Goal: Information Seeking & Learning: Learn about a topic

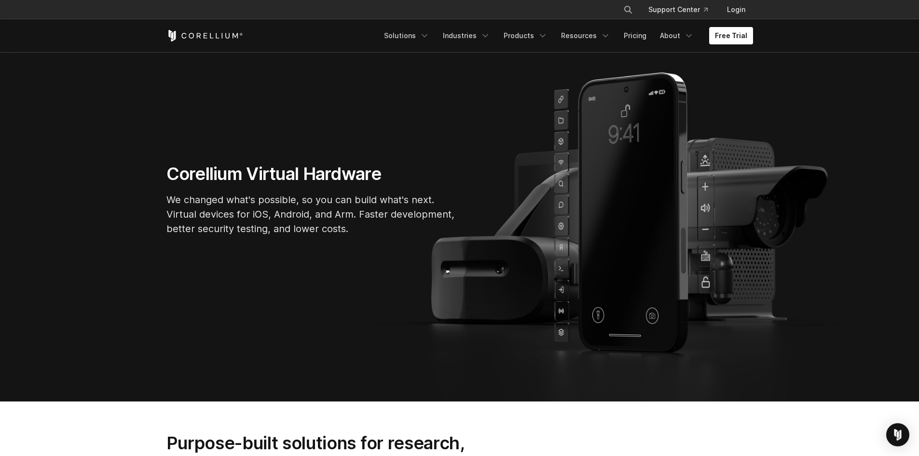
scroll to position [97, 0]
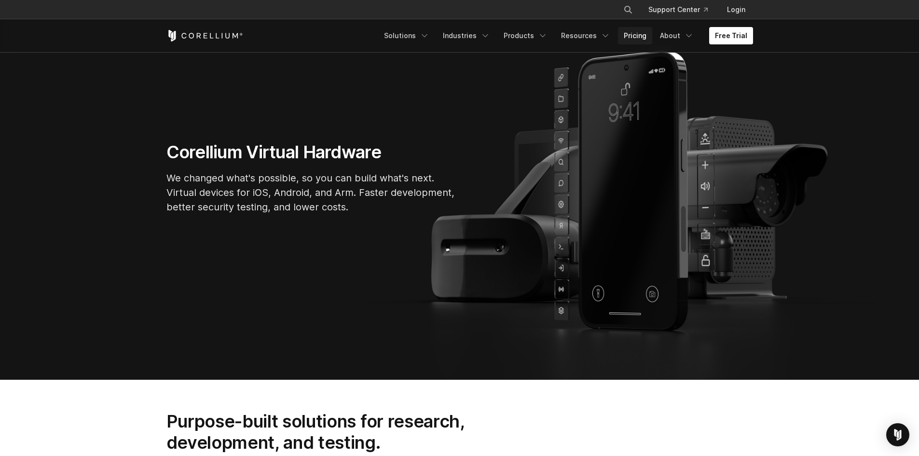
click at [639, 36] on link "Pricing" at bounding box center [635, 35] width 34 height 17
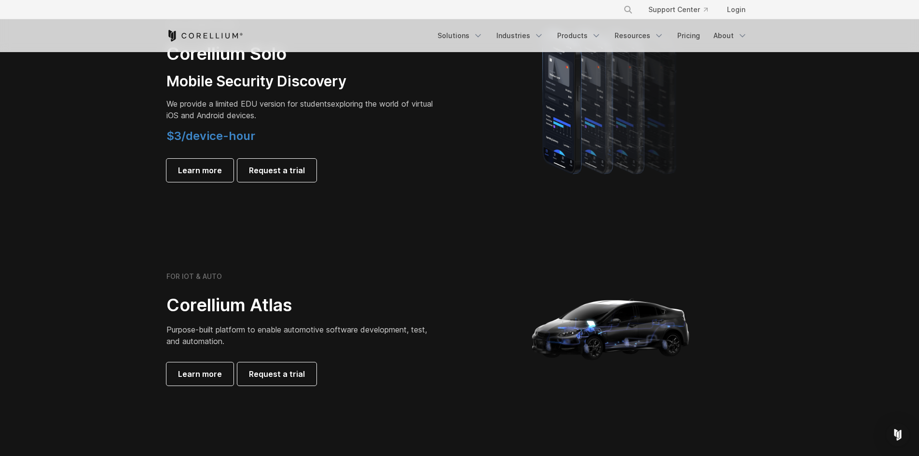
scroll to position [627, 0]
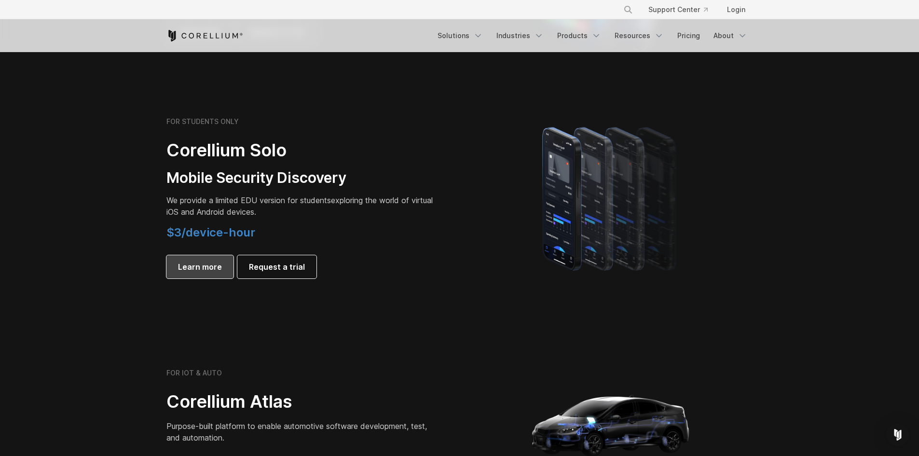
click at [192, 265] on span "Learn more" at bounding box center [200, 267] width 44 height 12
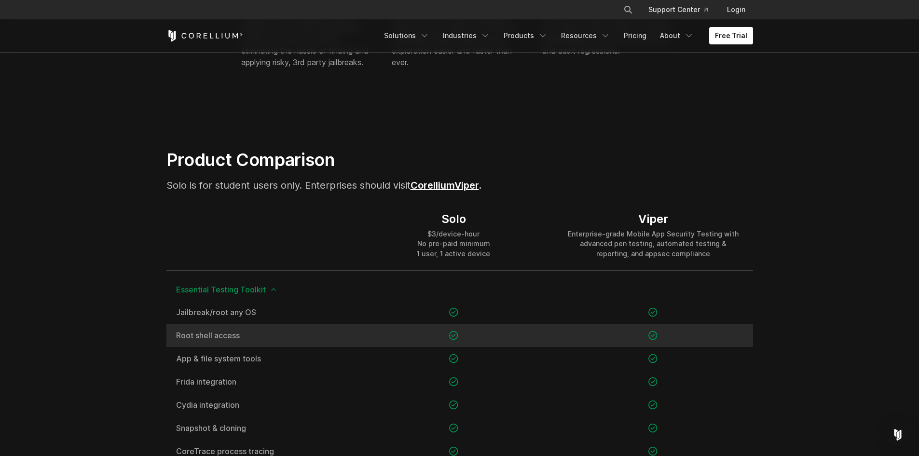
scroll to position [627, 0]
